Goal: Navigation & Orientation: Find specific page/section

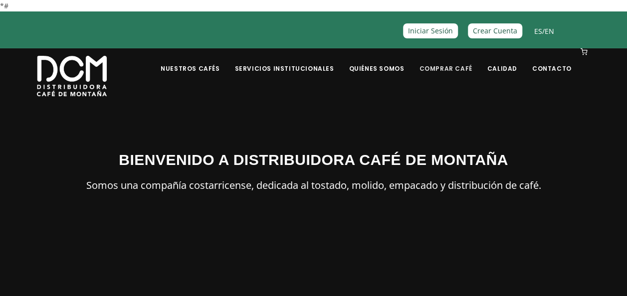
click at [447, 65] on link "Comprar Café" at bounding box center [445, 60] width 65 height 23
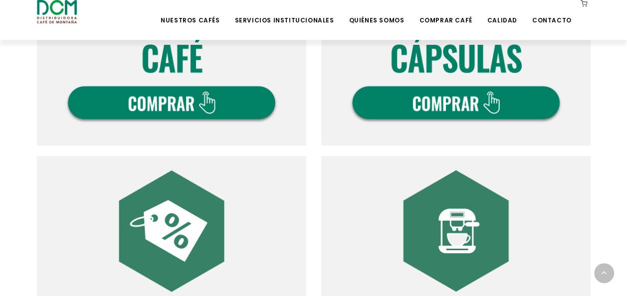
scroll to position [471, 0]
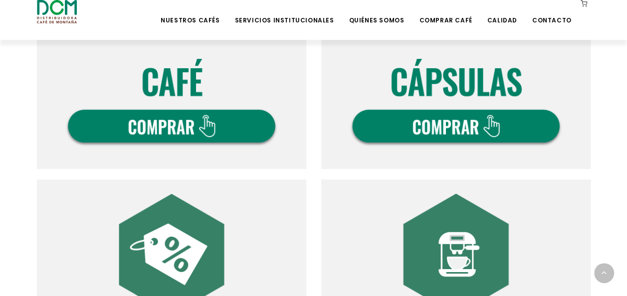
click at [177, 130] on img at bounding box center [171, 34] width 269 height 269
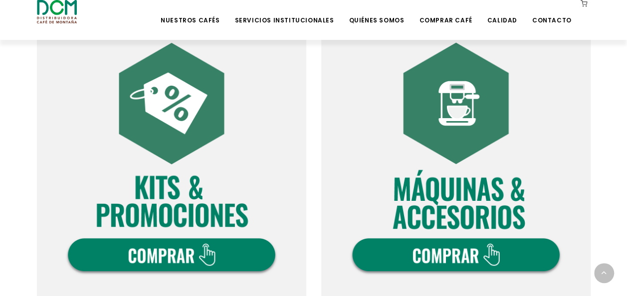
scroll to position [633, 0]
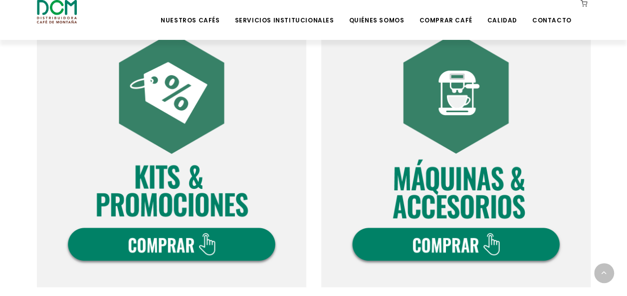
click at [422, 246] on img at bounding box center [455, 152] width 269 height 269
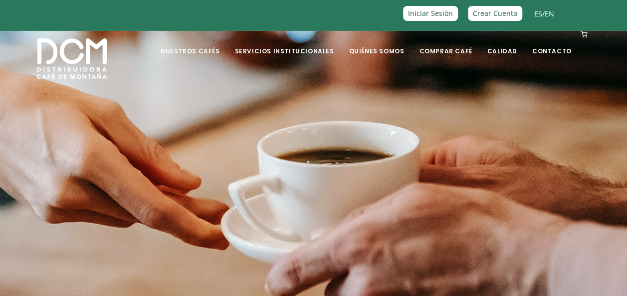
scroll to position [19, 0]
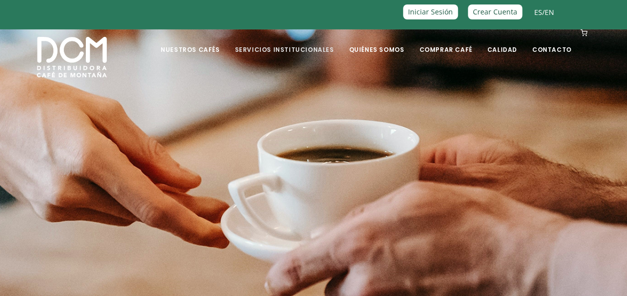
click at [280, 49] on link "Servicios Institucionales" at bounding box center [283, 41] width 111 height 23
